Goal: Information Seeking & Learning: Check status

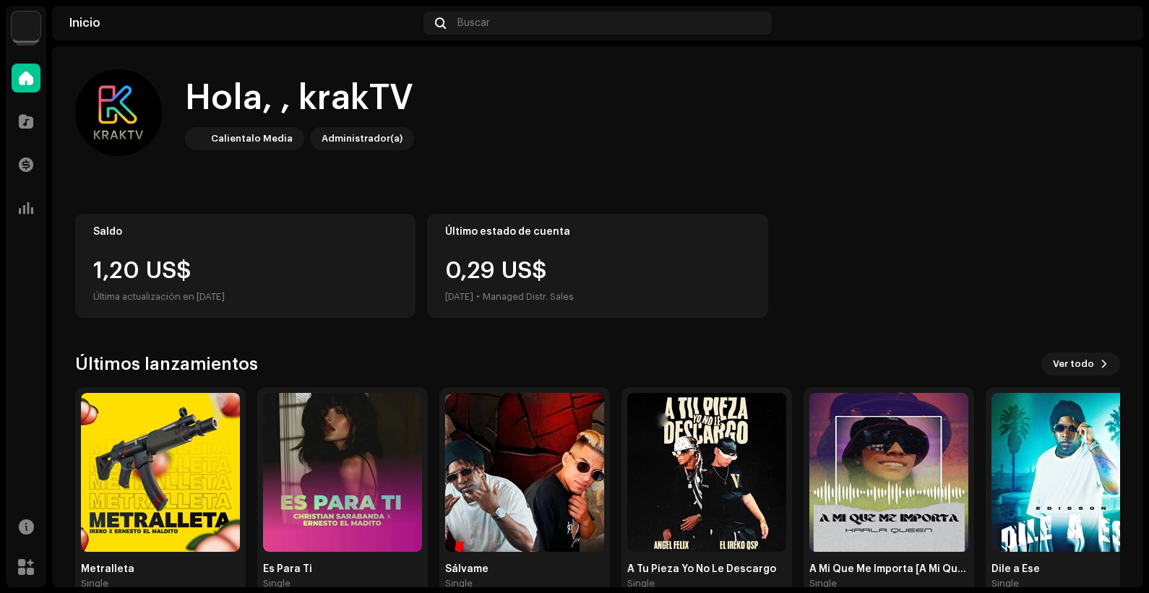
click at [23, 29] on img at bounding box center [26, 26] width 29 height 29
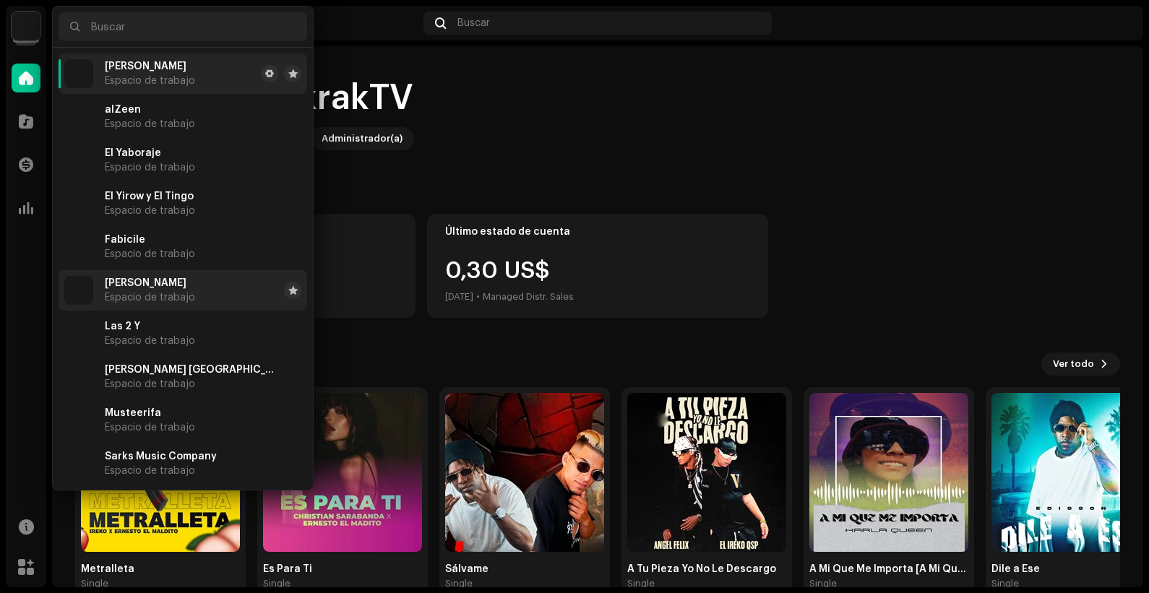
scroll to position [216, 0]
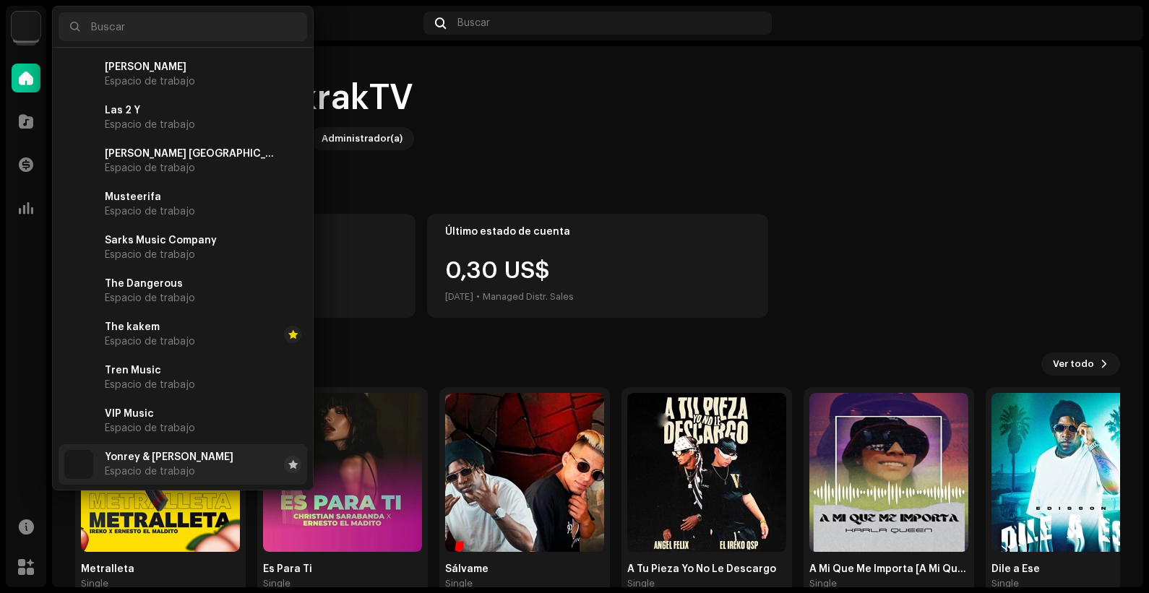
click at [167, 473] on span "Espacio de trabajo" at bounding box center [150, 472] width 90 height 12
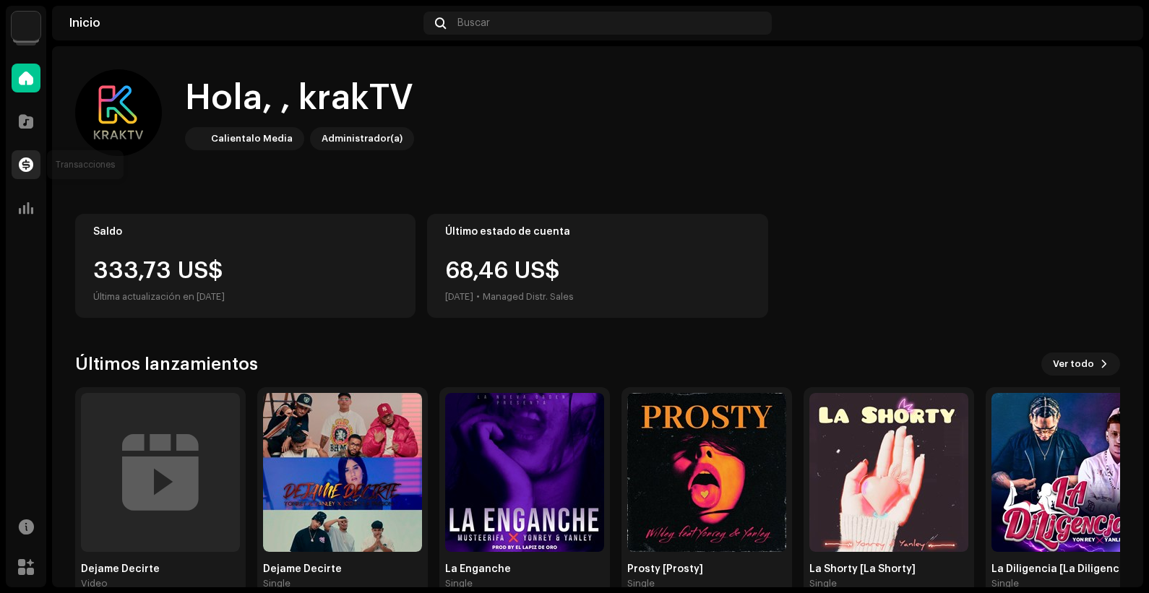
click at [25, 173] on div at bounding box center [26, 164] width 29 height 29
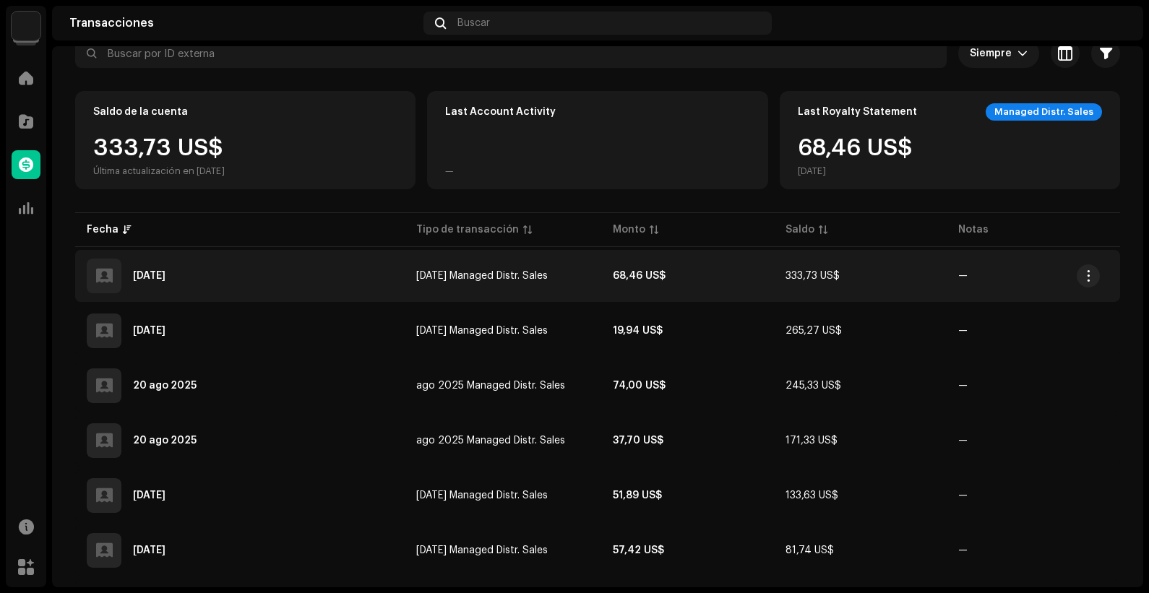
scroll to position [96, 0]
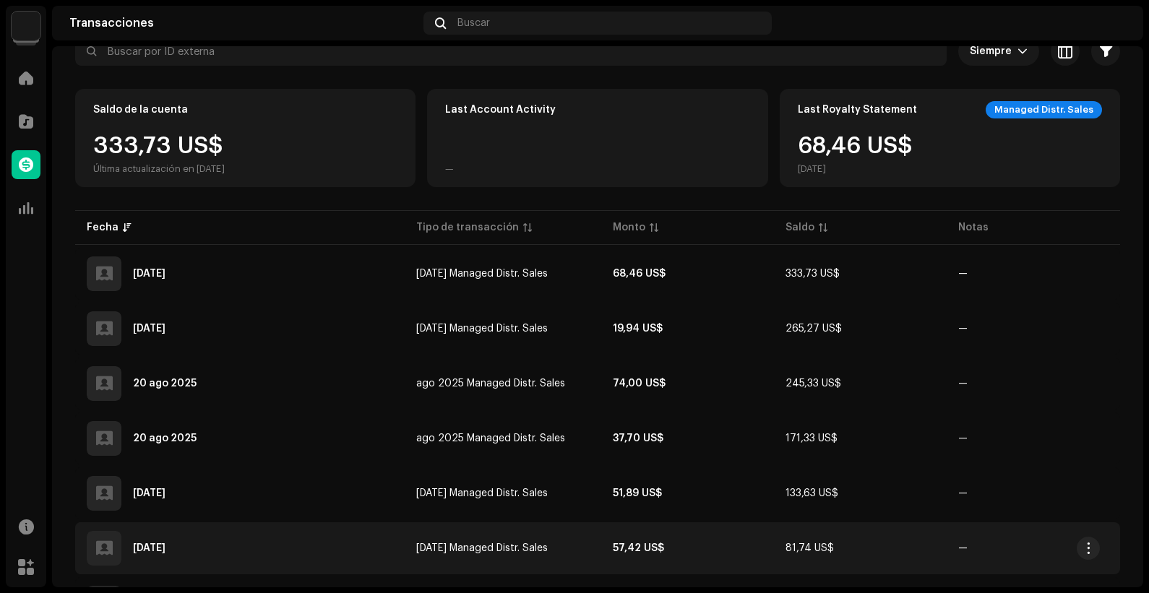
click at [632, 549] on strong "57,42 US$" at bounding box center [638, 549] width 51 height 10
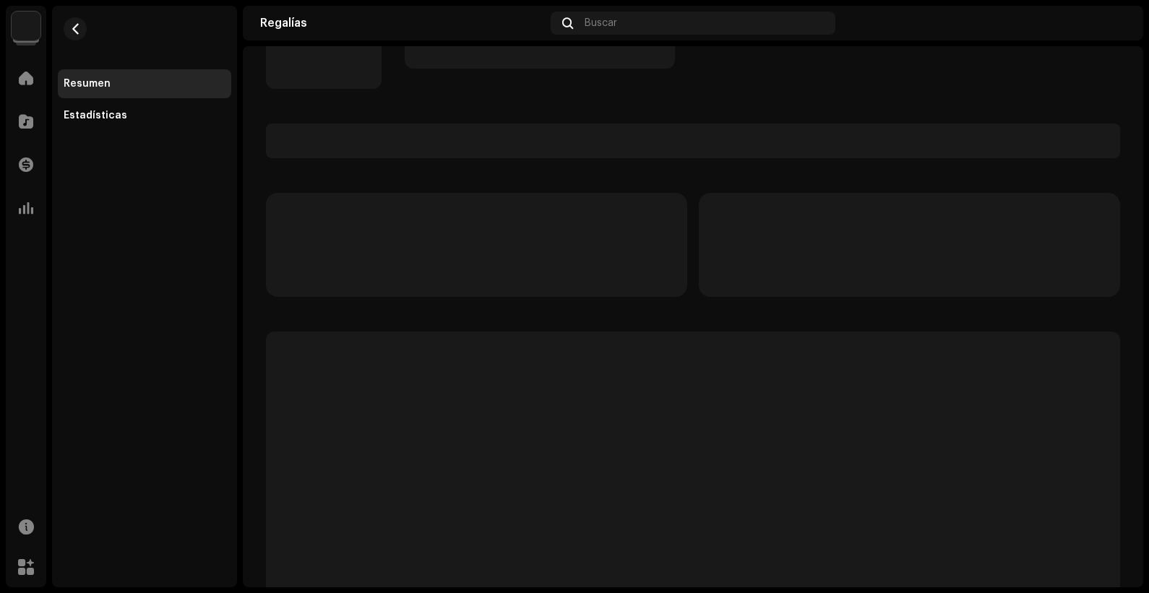
click at [502, 538] on p-skeleton at bounding box center [693, 549] width 854 height 434
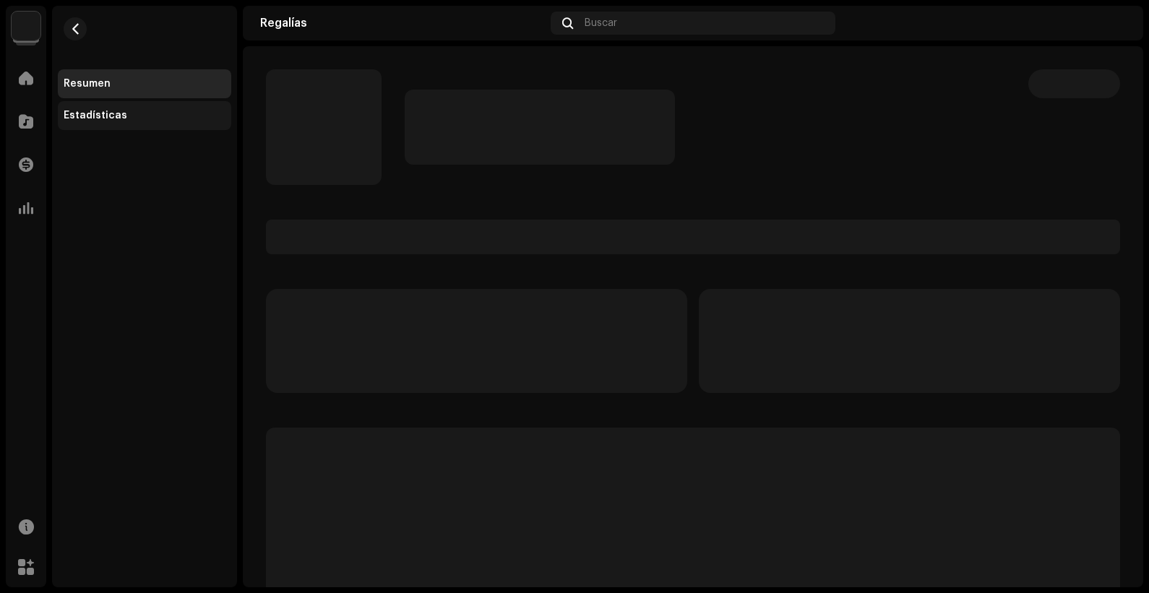
click at [105, 111] on div "Estadísticas" at bounding box center [96, 116] width 64 height 12
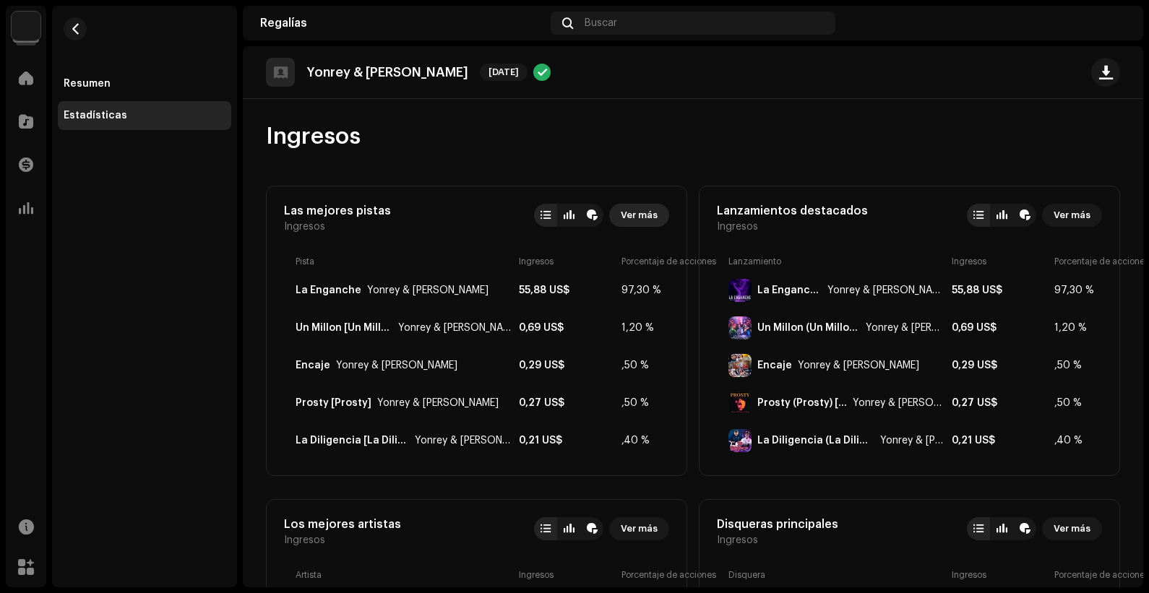
click at [629, 207] on span "Ver más" at bounding box center [639, 215] width 37 height 29
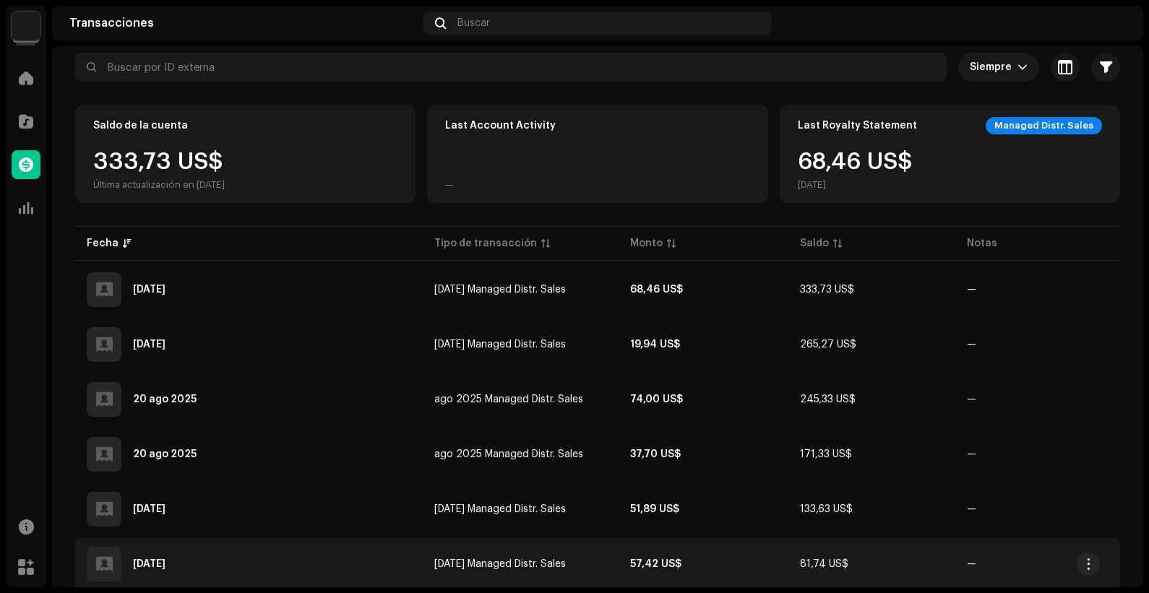
scroll to position [90, 0]
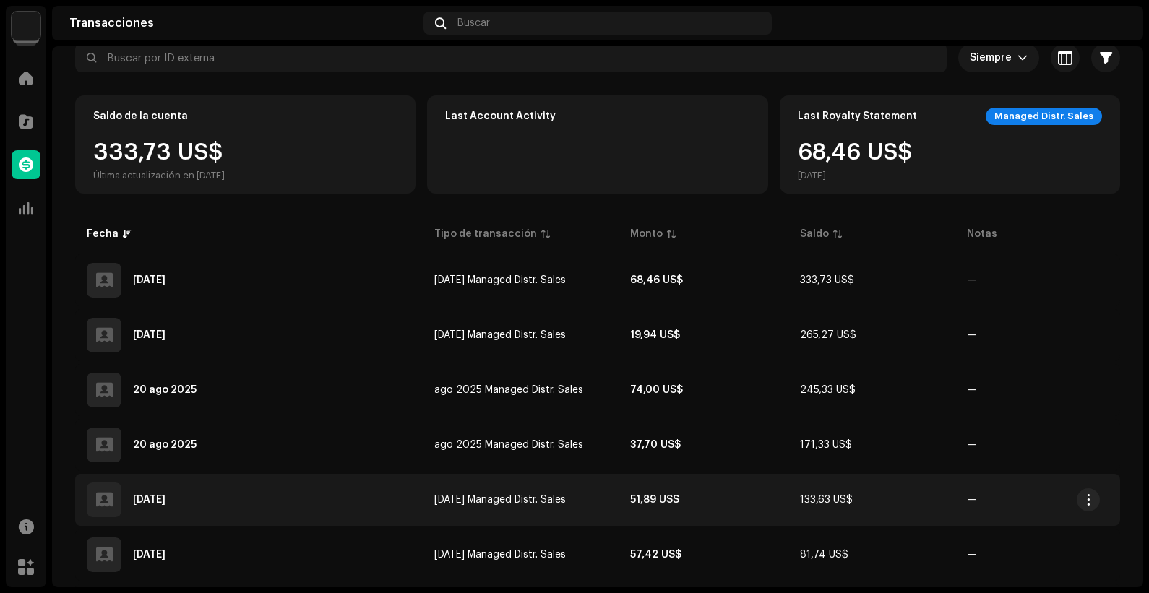
click at [645, 504] on td "51,89 US$" at bounding box center [704, 500] width 170 height 52
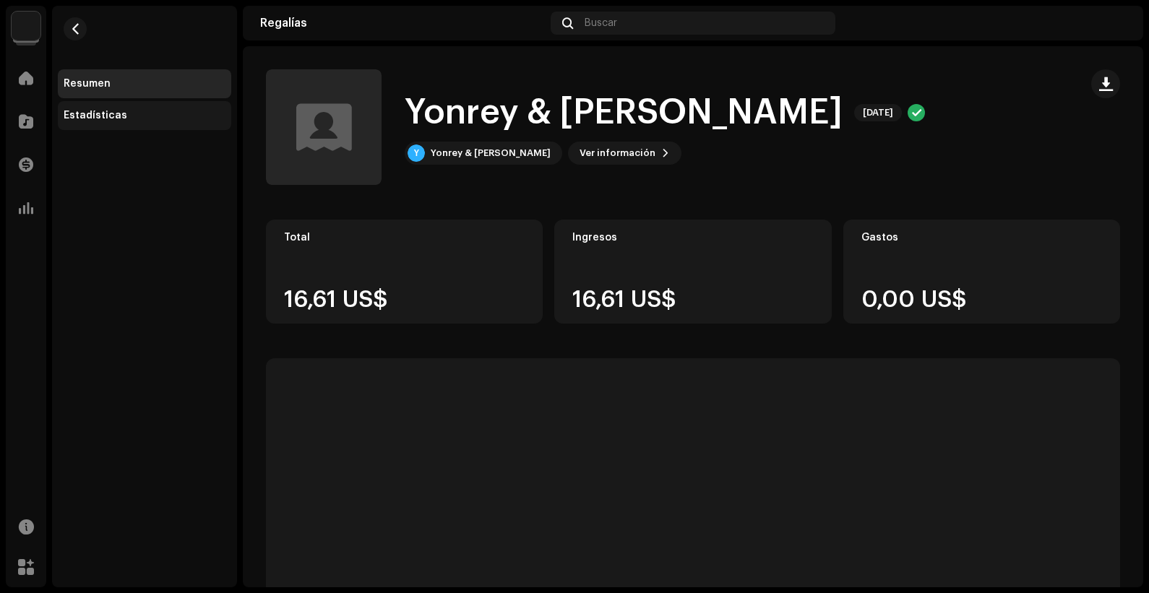
click at [122, 123] on div "Estadísticas" at bounding box center [144, 115] width 173 height 29
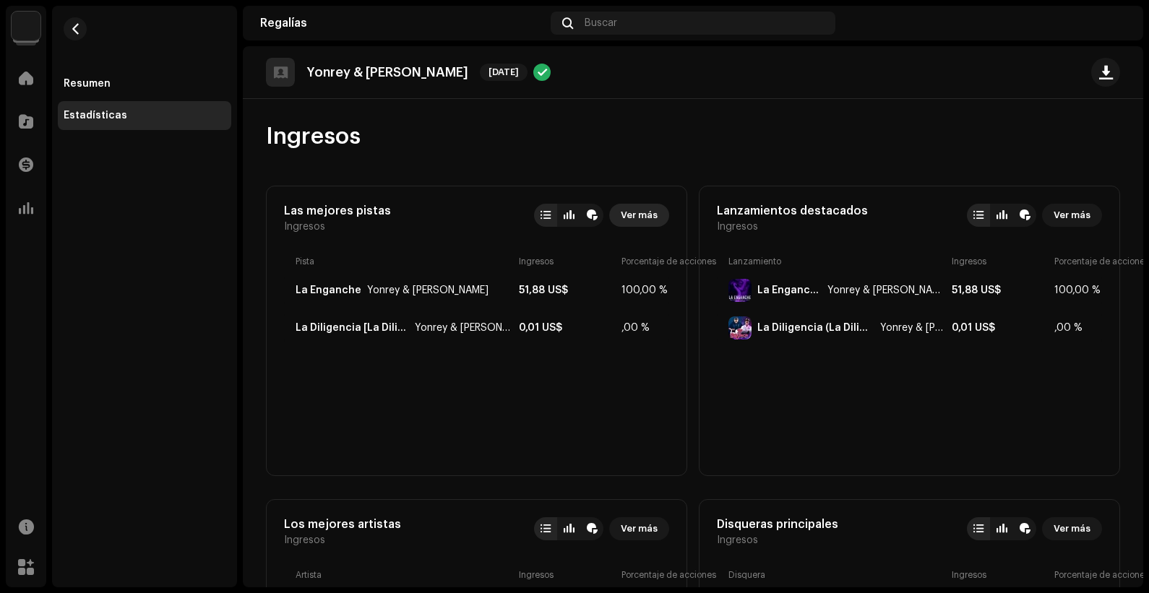
click at [624, 221] on span "Ver más" at bounding box center [639, 215] width 37 height 29
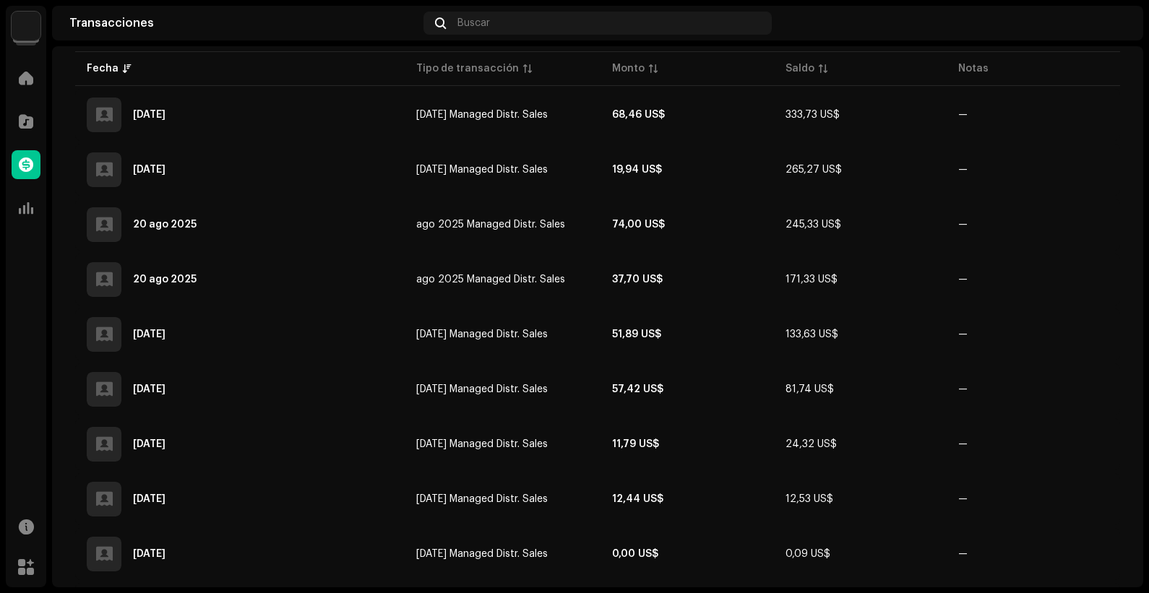
scroll to position [156, 0]
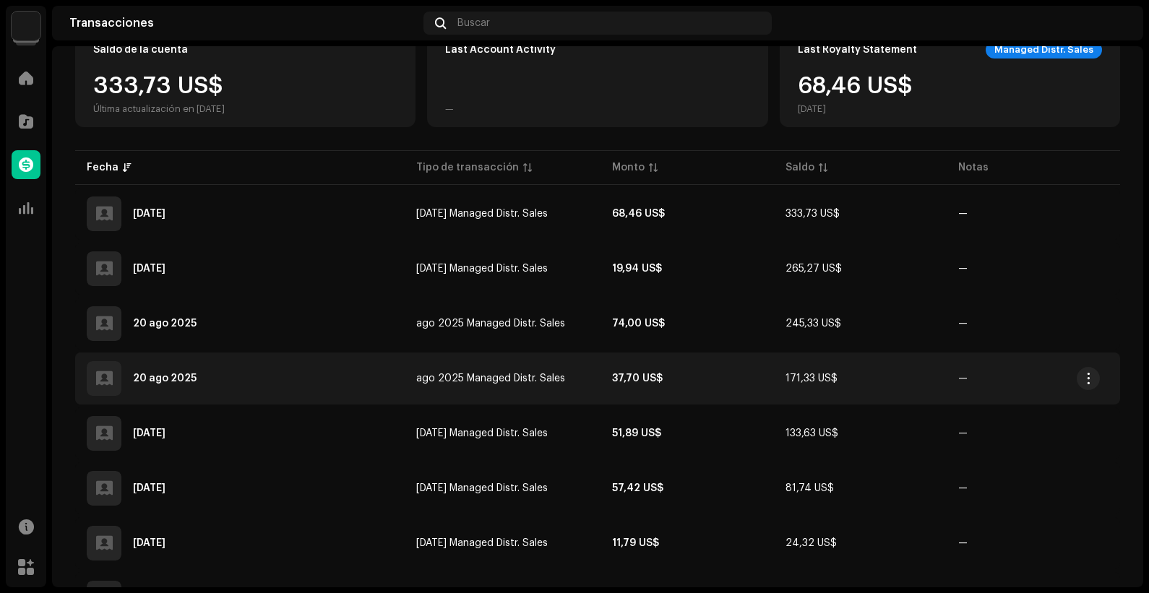
click at [547, 381] on span "ago 2025 Managed Distr. Sales" at bounding box center [490, 379] width 149 height 10
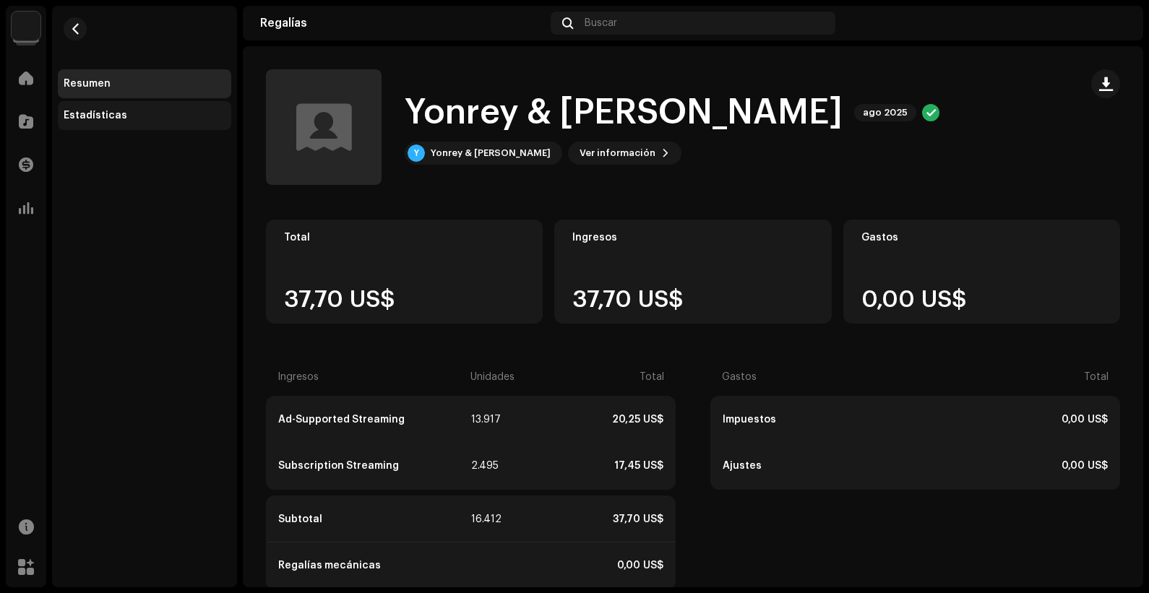
click at [118, 119] on div "Estadísticas" at bounding box center [96, 116] width 64 height 12
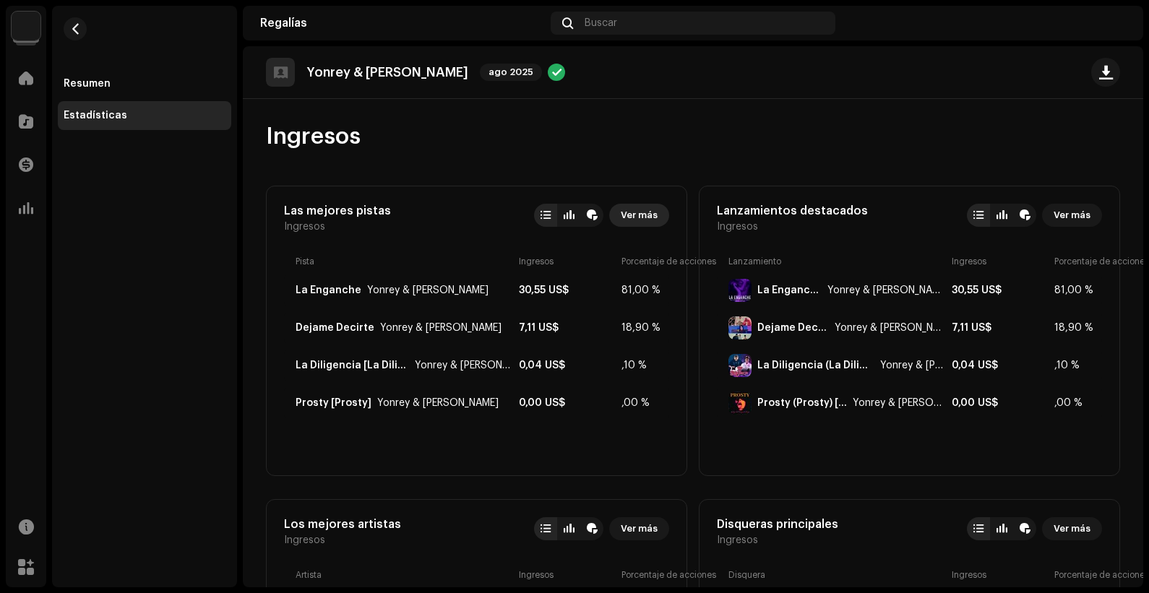
click at [631, 213] on span "Ver más" at bounding box center [639, 215] width 37 height 29
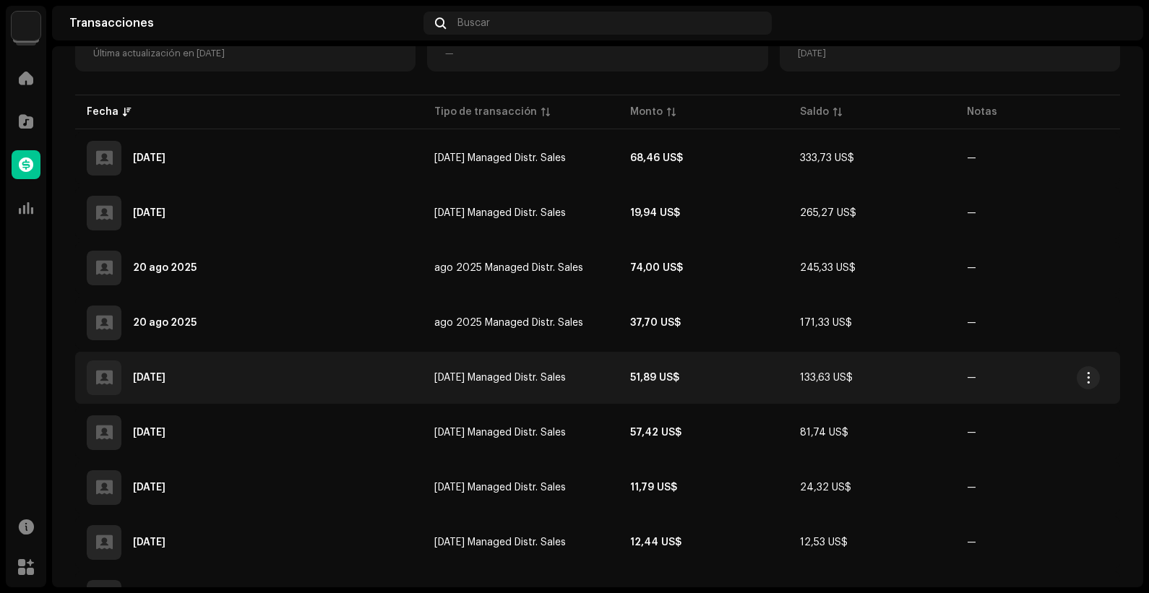
scroll to position [197, 0]
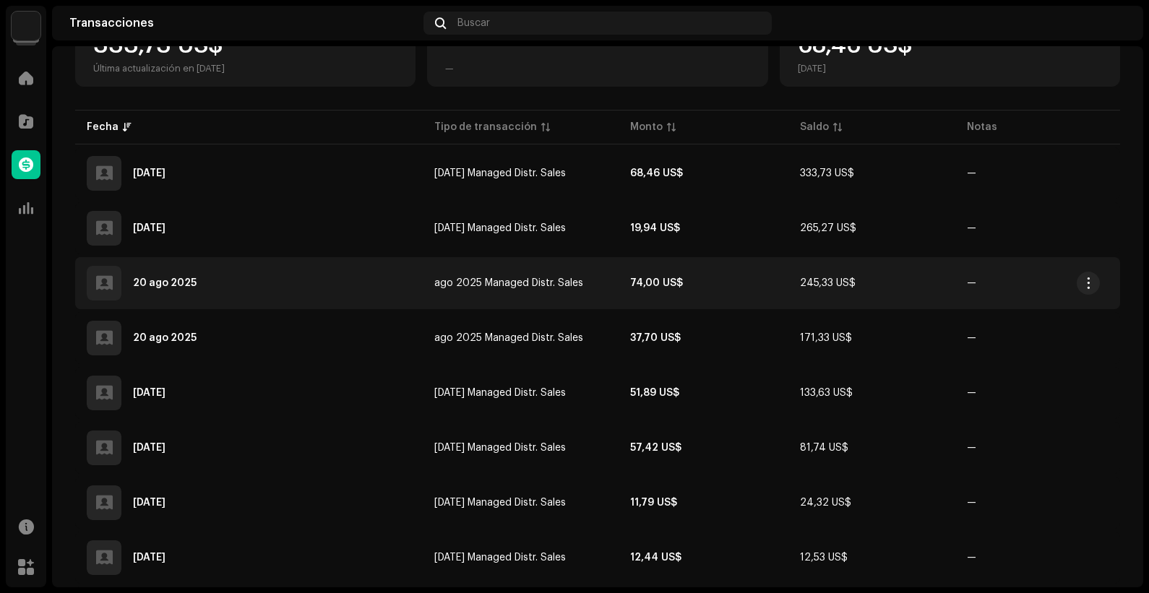
click at [669, 292] on td "74,00 US$" at bounding box center [704, 283] width 170 height 52
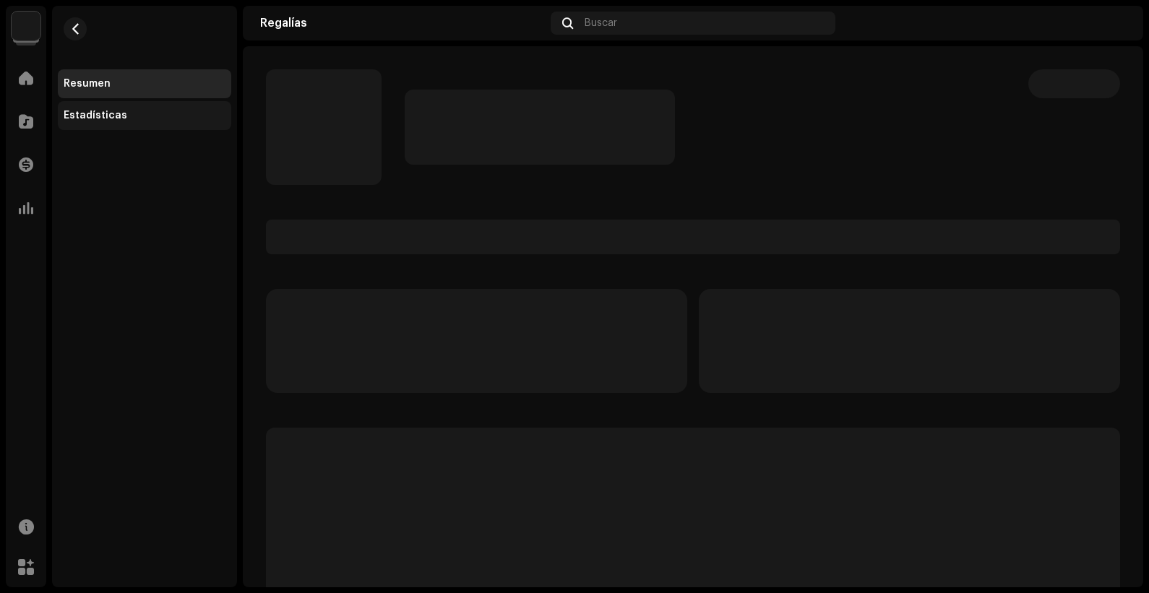
click at [94, 122] on div "Estadísticas" at bounding box center [144, 115] width 173 height 29
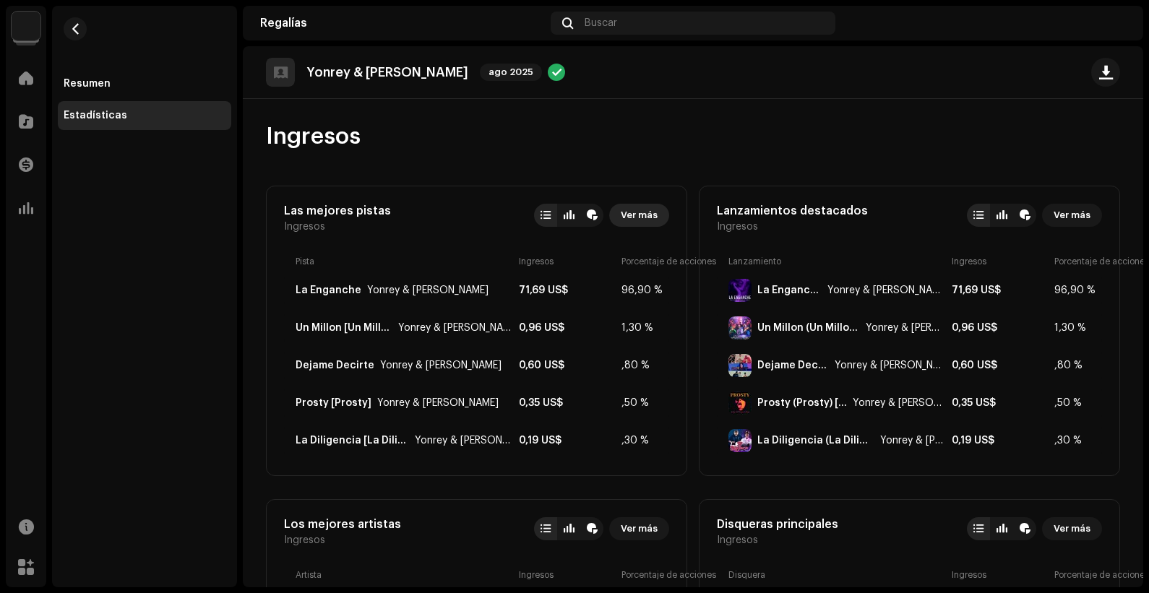
click at [648, 218] on span "Ver más" at bounding box center [639, 215] width 37 height 29
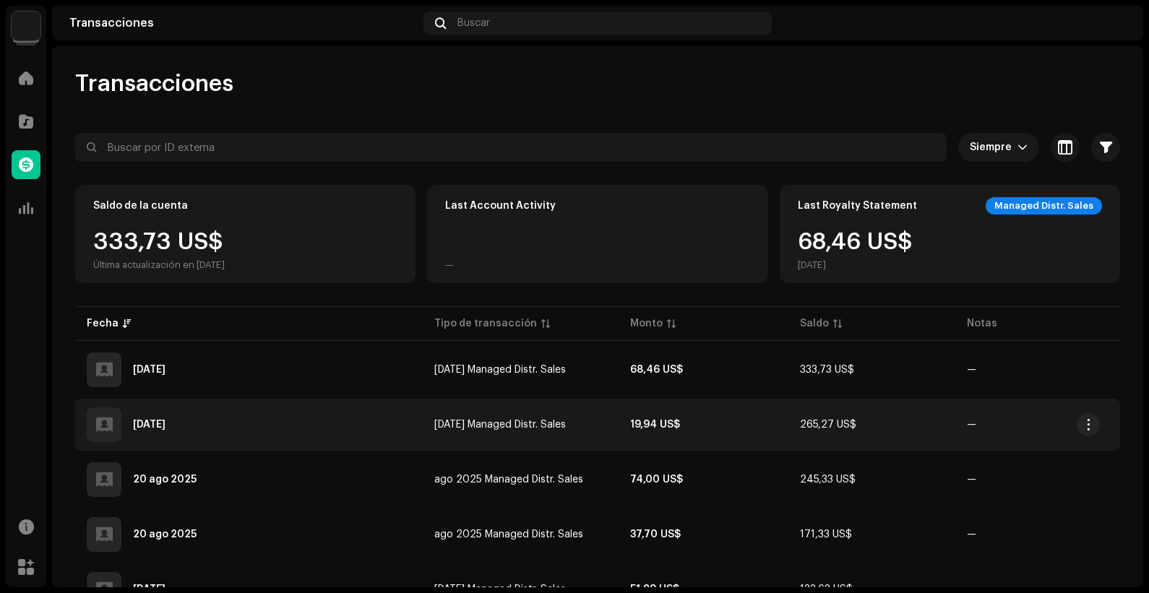
click at [746, 427] on td "19,94 US$" at bounding box center [704, 425] width 170 height 52
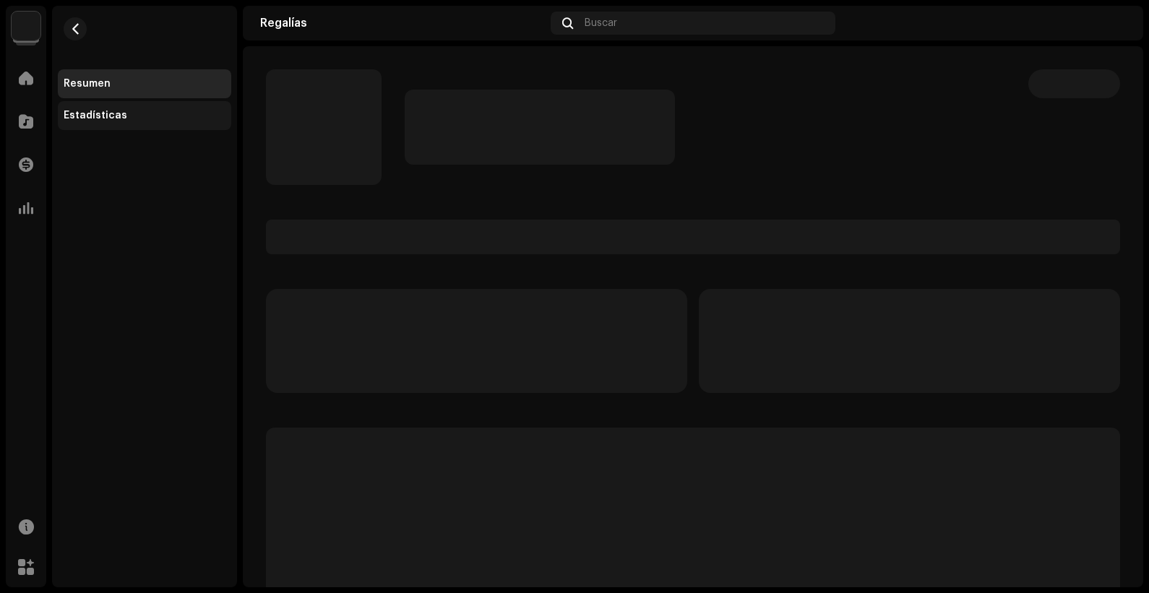
click at [109, 111] on div "Estadísticas" at bounding box center [96, 116] width 64 height 12
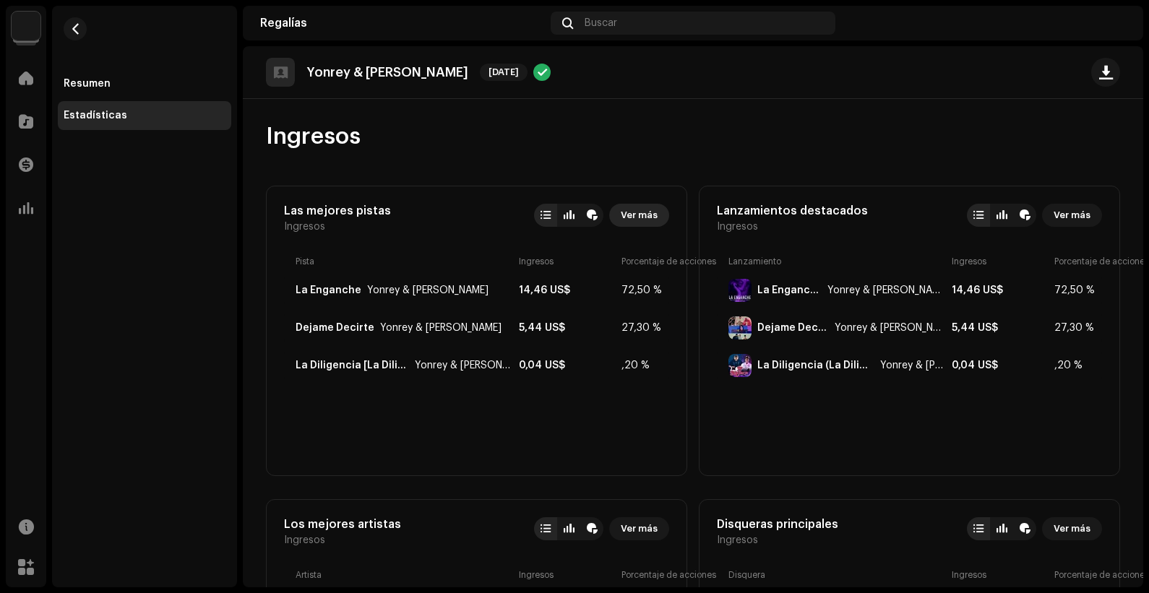
click at [656, 216] on button "Ver más" at bounding box center [639, 215] width 60 height 23
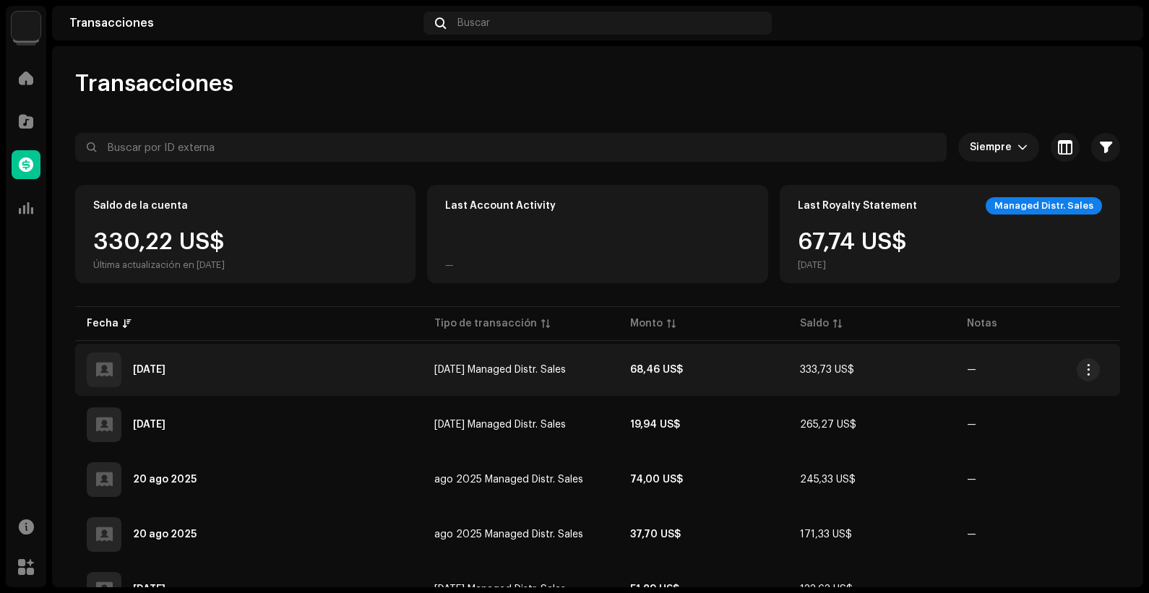
click at [661, 375] on td "68,46 US$" at bounding box center [704, 370] width 170 height 52
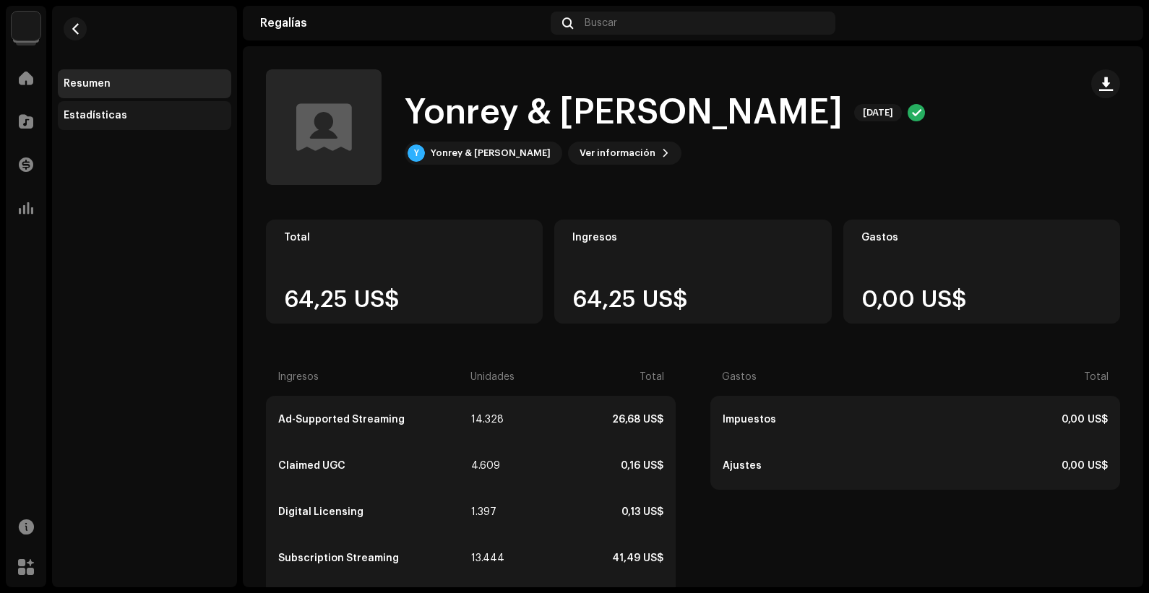
click at [135, 117] on div "Estadísticas" at bounding box center [145, 116] width 162 height 12
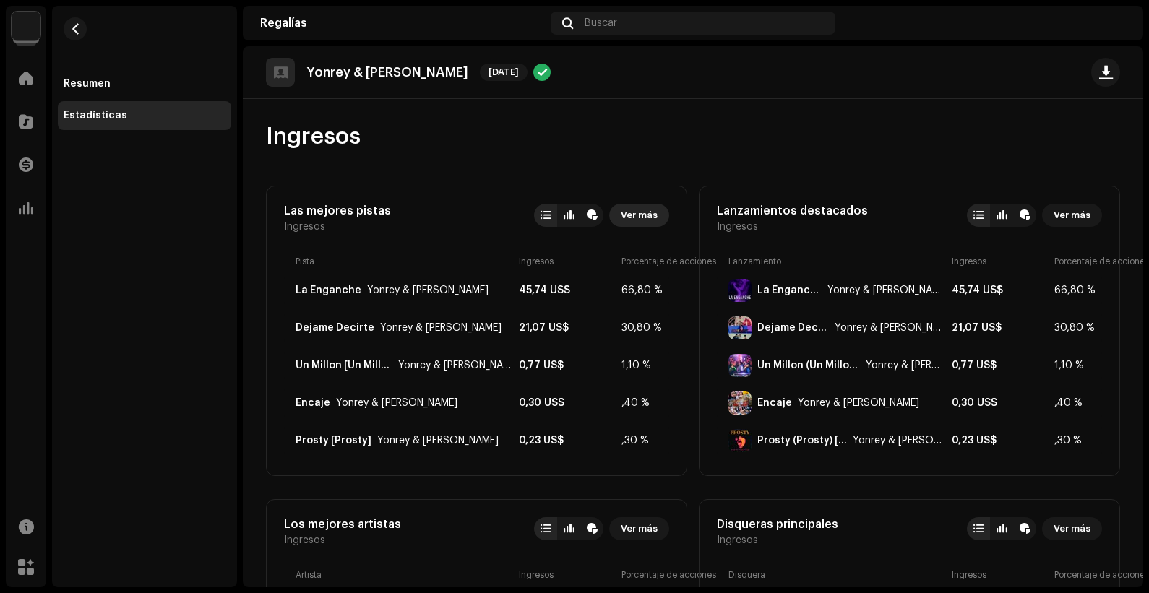
click at [654, 217] on button "Ver más" at bounding box center [639, 215] width 60 height 23
